Goal: Task Accomplishment & Management: Use online tool/utility

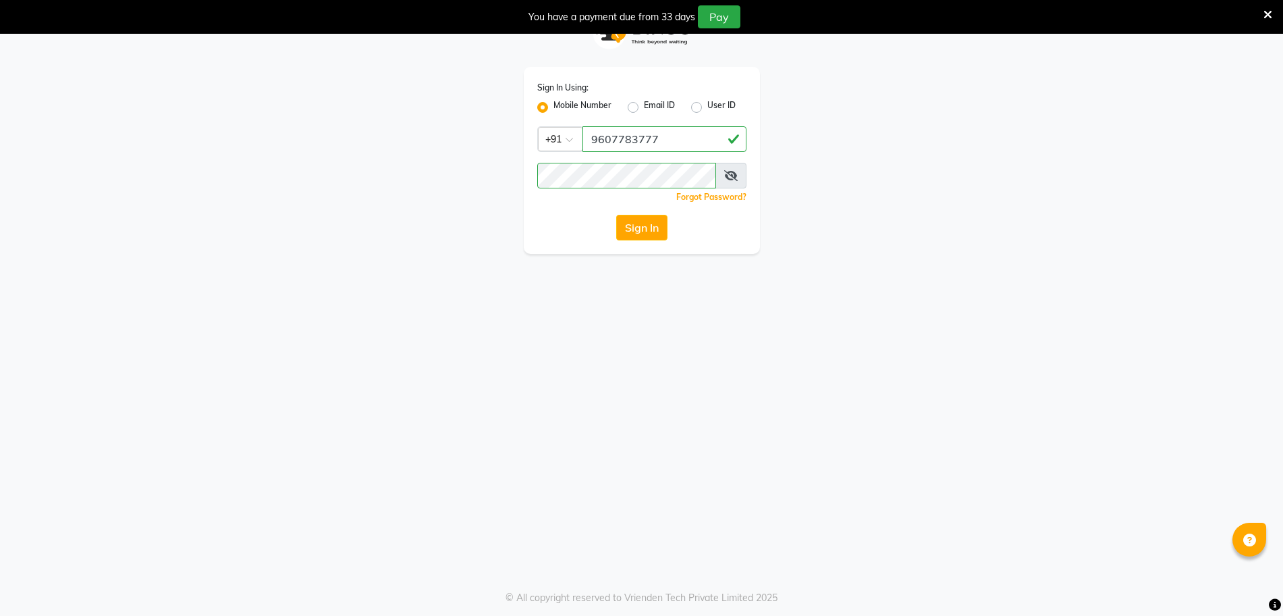
scroll to position [34, 0]
click at [648, 224] on button "Sign In" at bounding box center [641, 228] width 51 height 26
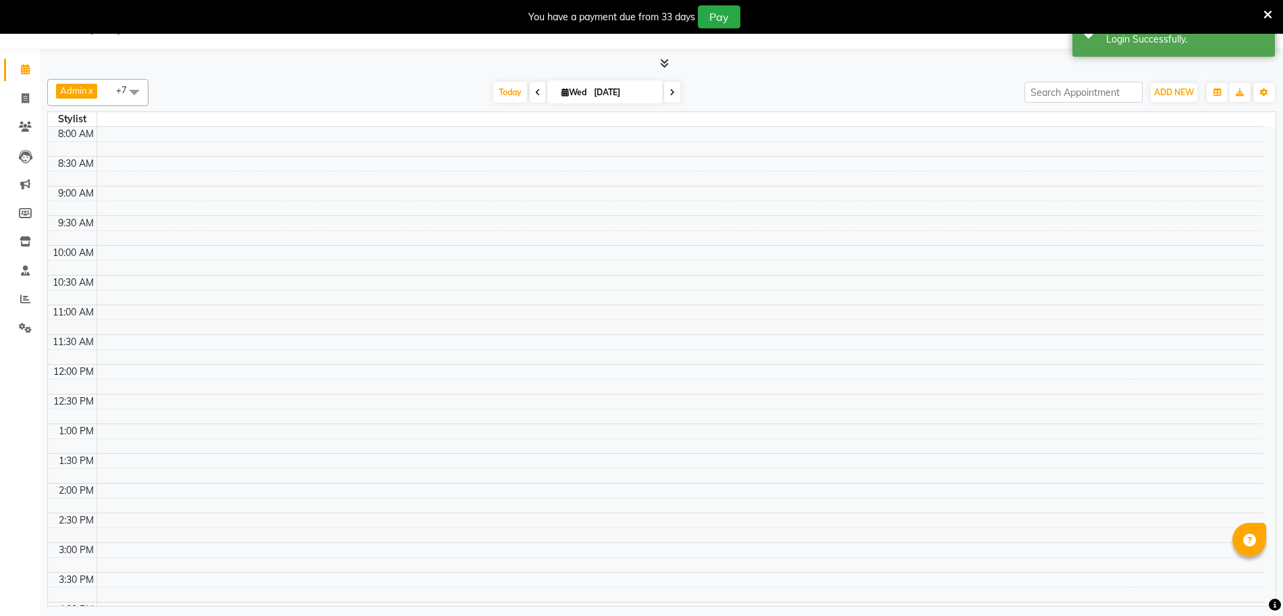
click at [1264, 14] on icon at bounding box center [1268, 15] width 9 height 12
select select "en"
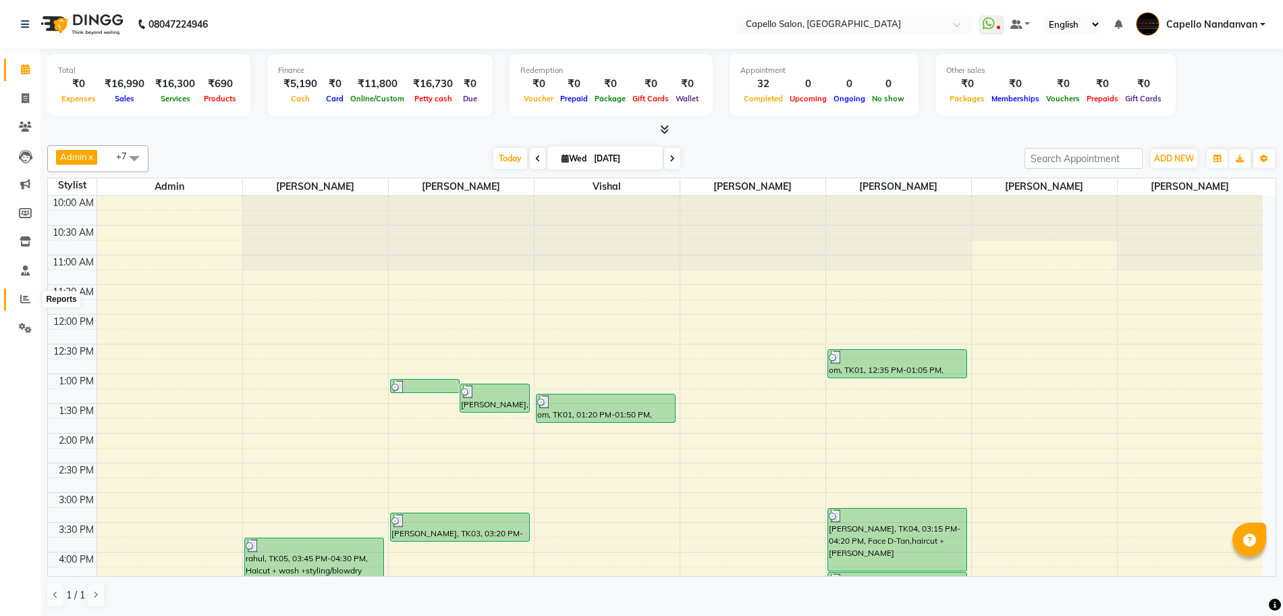
click at [22, 296] on icon at bounding box center [25, 299] width 10 height 10
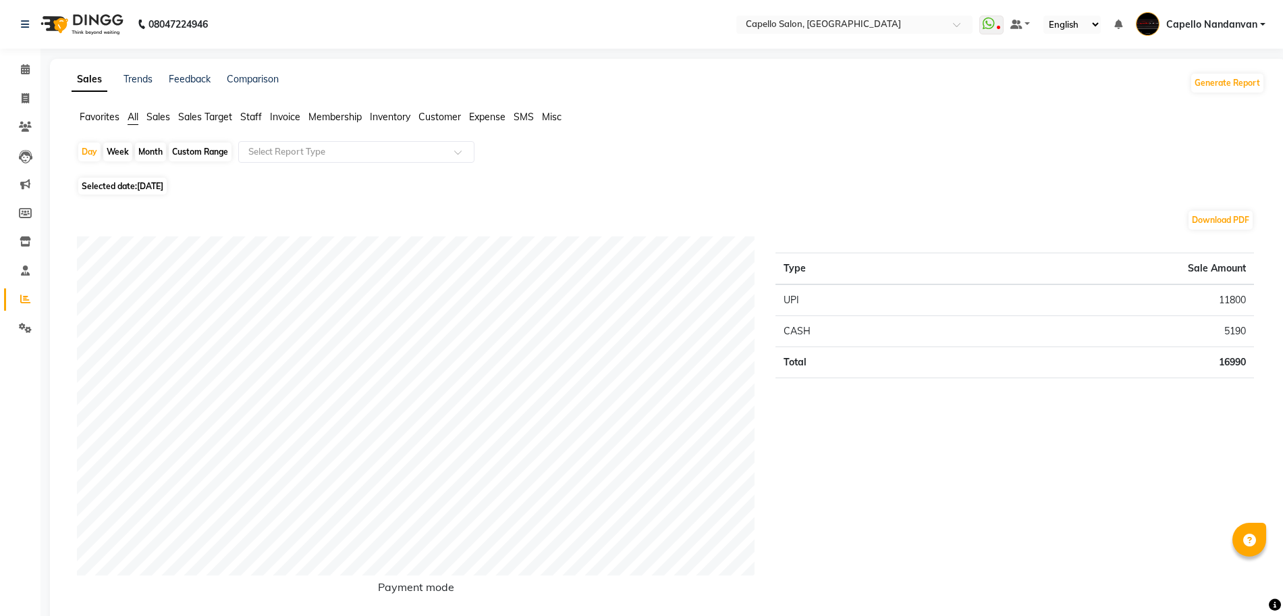
click at [156, 153] on div "Month" at bounding box center [150, 151] width 31 height 19
select select "9"
select select "2025"
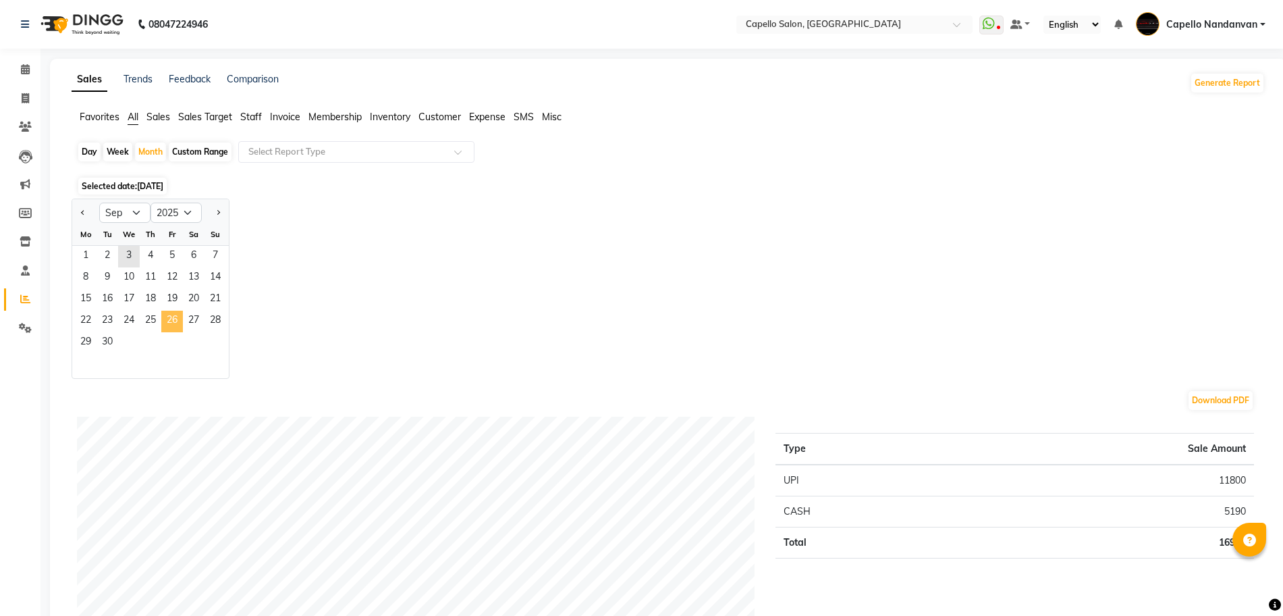
click at [173, 311] on span "26" at bounding box center [172, 322] width 22 height 22
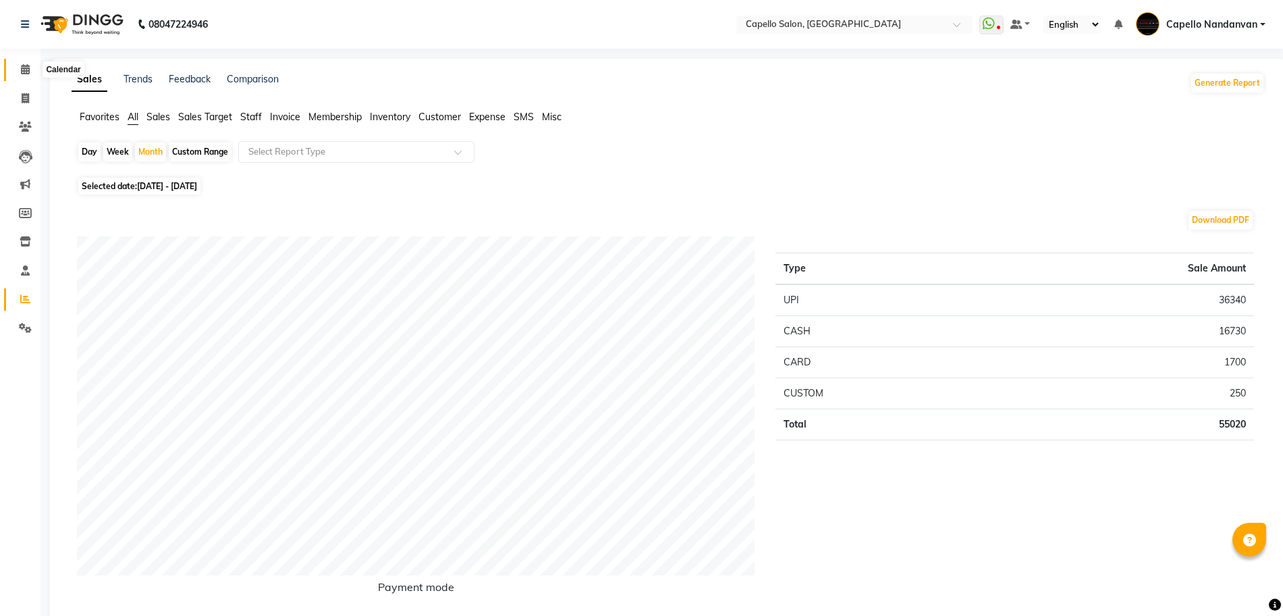
click at [28, 73] on icon at bounding box center [25, 69] width 9 height 10
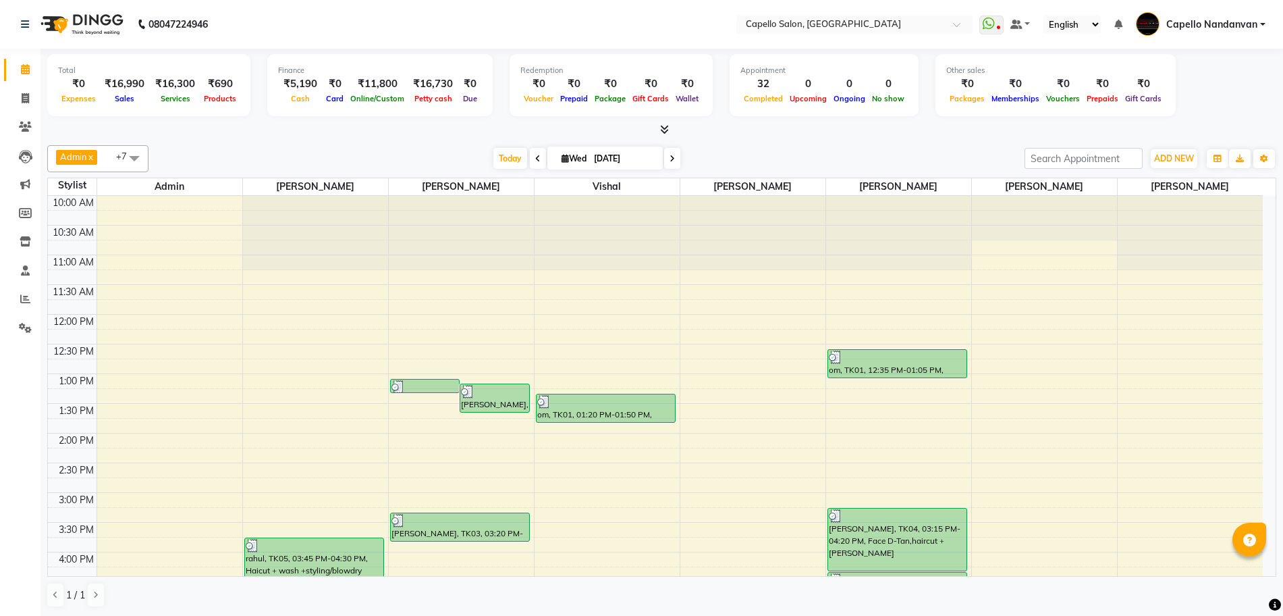
scroll to position [332, 0]
